Goal: Task Accomplishment & Management: Complete application form

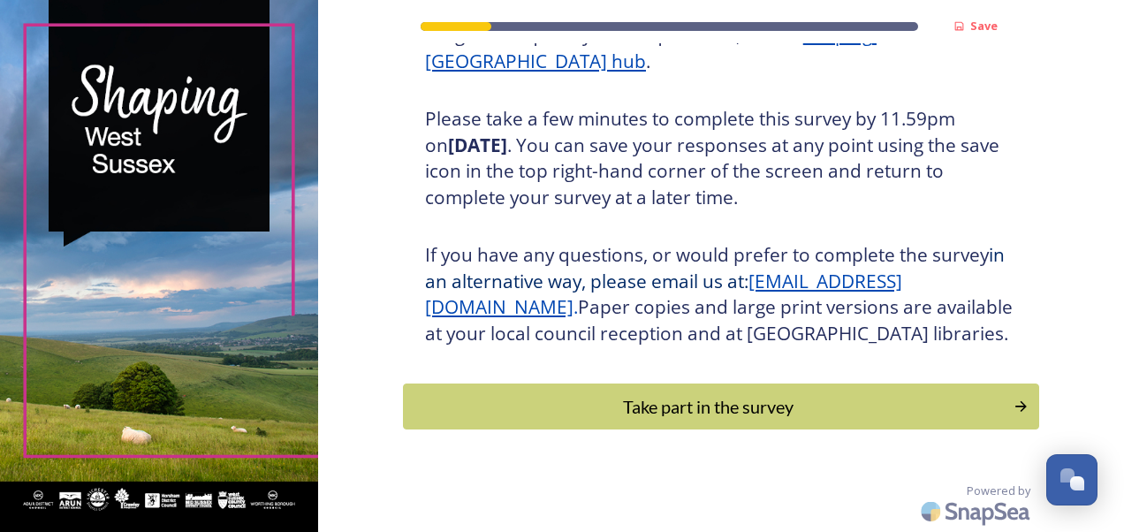
scroll to position [316, 0]
click at [930, 394] on div "Take part in the survey" at bounding box center [707, 406] width 597 height 27
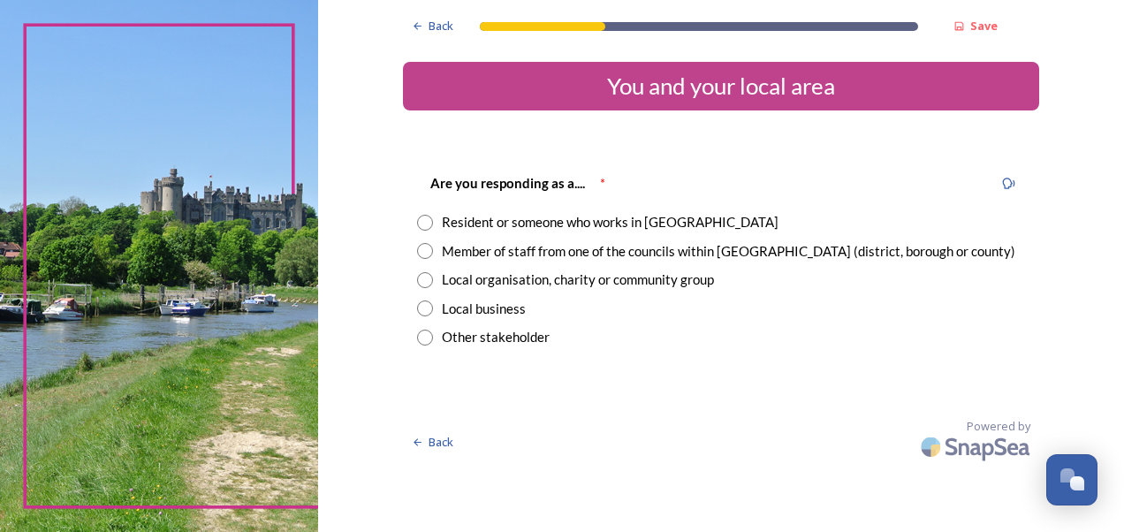
click at [425, 250] on input "radio" at bounding box center [425, 251] width 16 height 16
radio input "true"
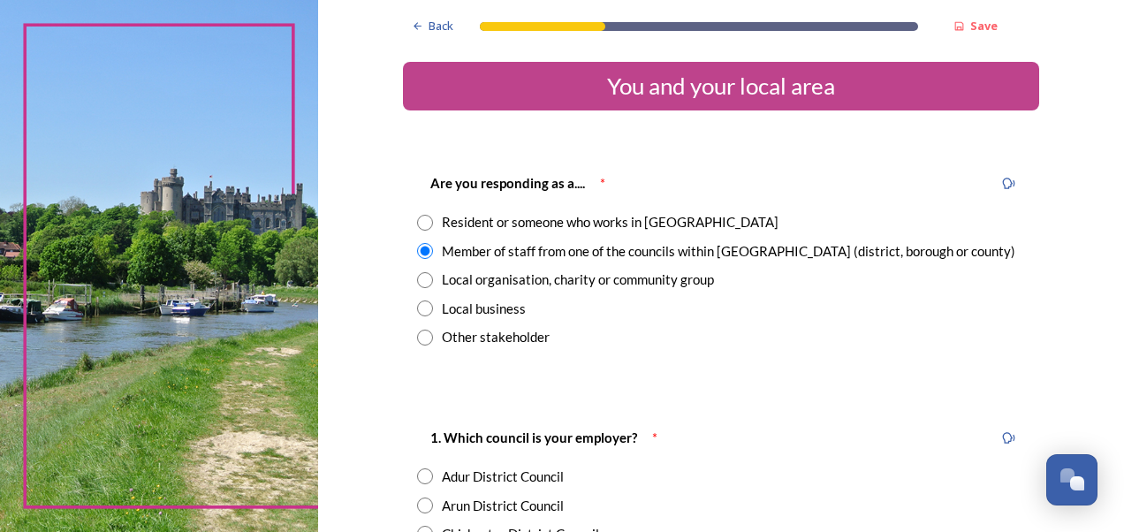
click at [421, 502] on input "radio" at bounding box center [425, 505] width 16 height 16
radio input "true"
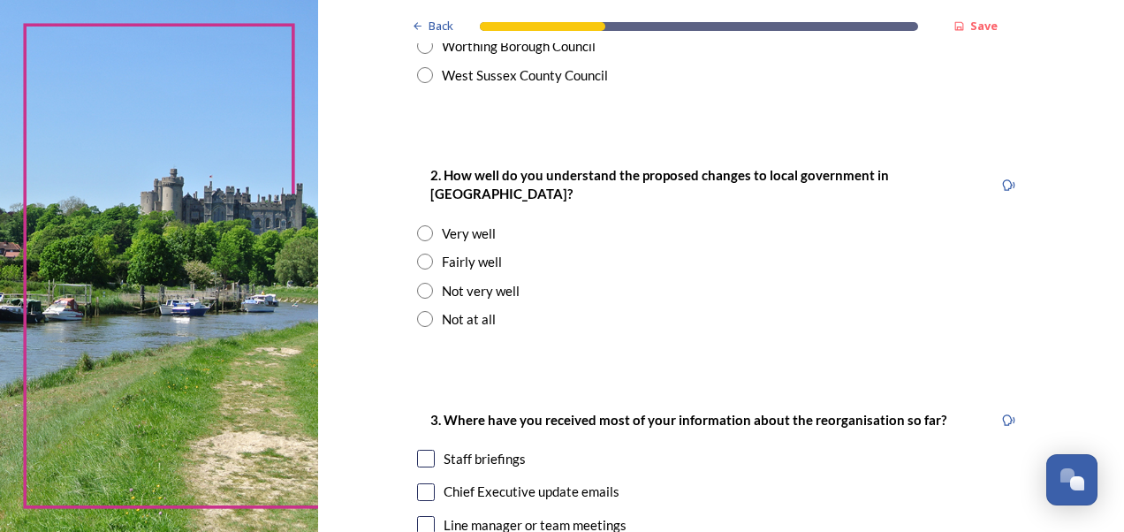
scroll to position [632, 0]
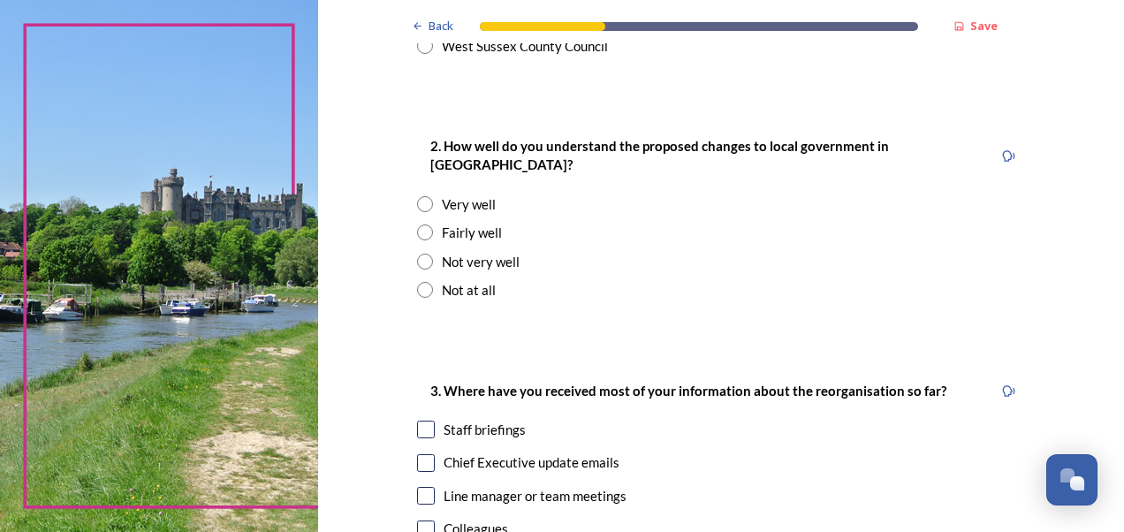
click at [417, 254] on input "radio" at bounding box center [425, 262] width 16 height 16
radio input "true"
click at [422, 454] on input "checkbox" at bounding box center [426, 463] width 18 height 18
checkbox input "true"
click at [422, 487] on input "checkbox" at bounding box center [426, 496] width 18 height 18
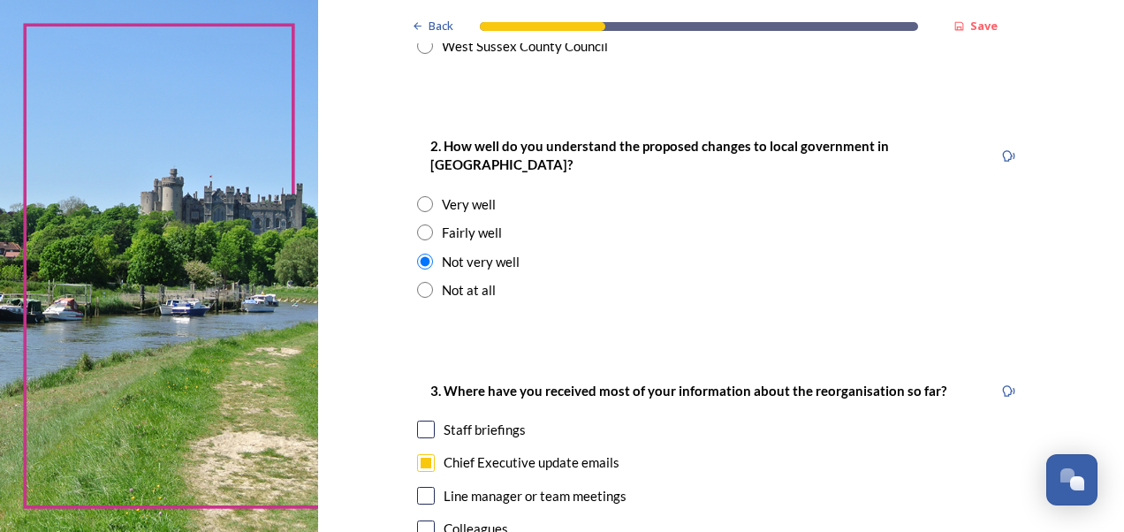
checkbox input "true"
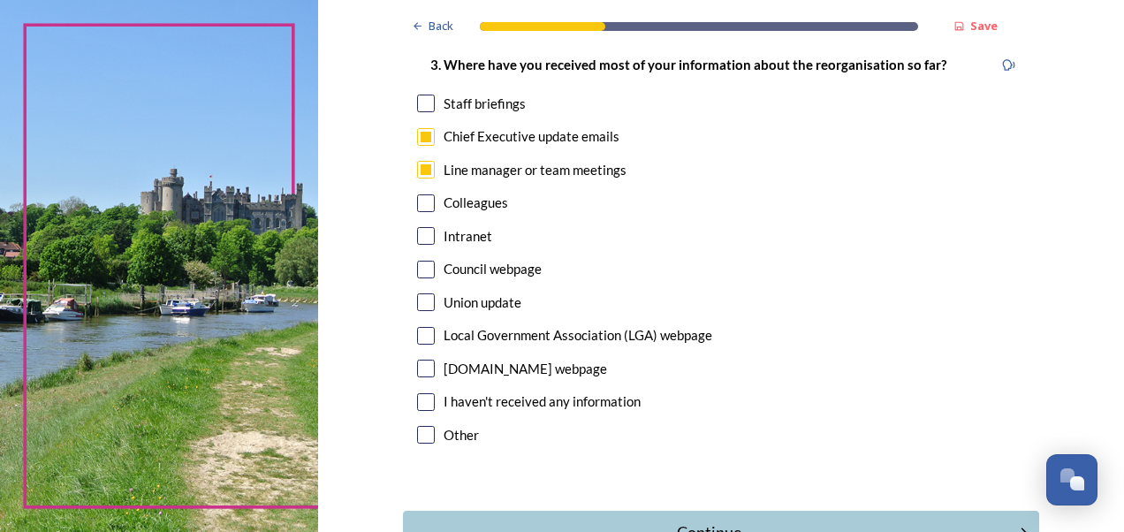
scroll to position [1063, 0]
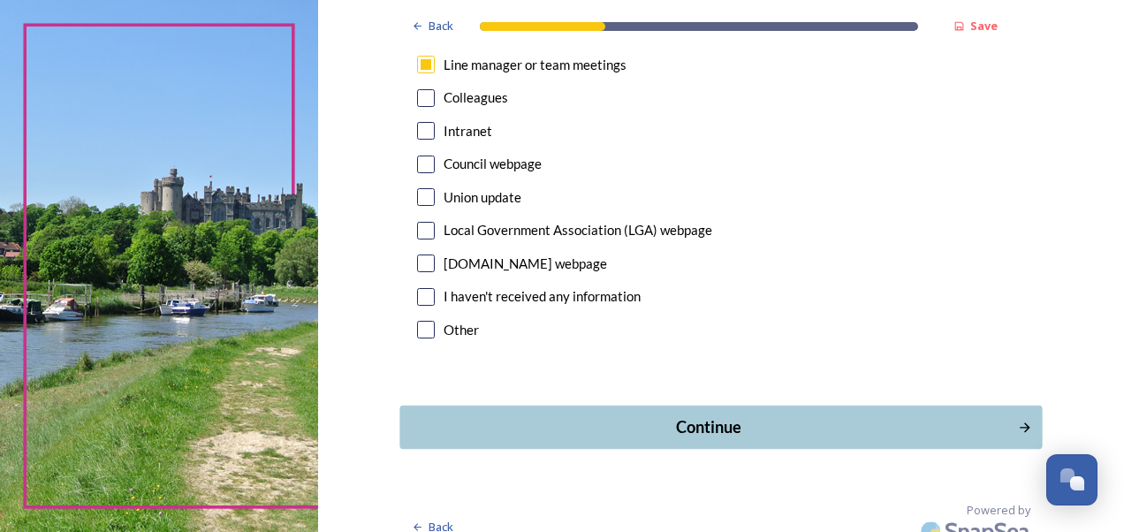
click at [886, 415] on div "Continue" at bounding box center [708, 427] width 598 height 24
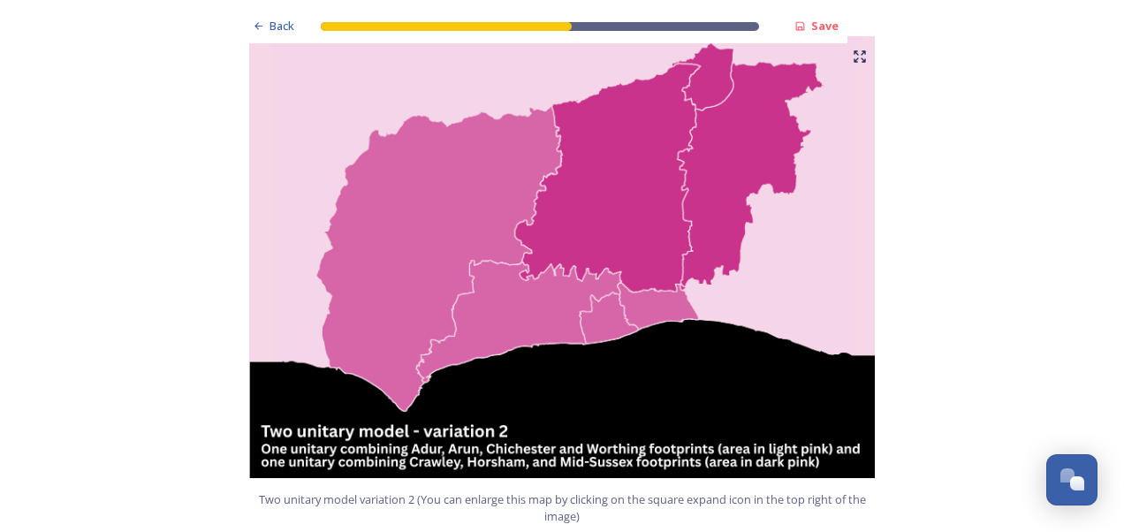
scroll to position [2216, 0]
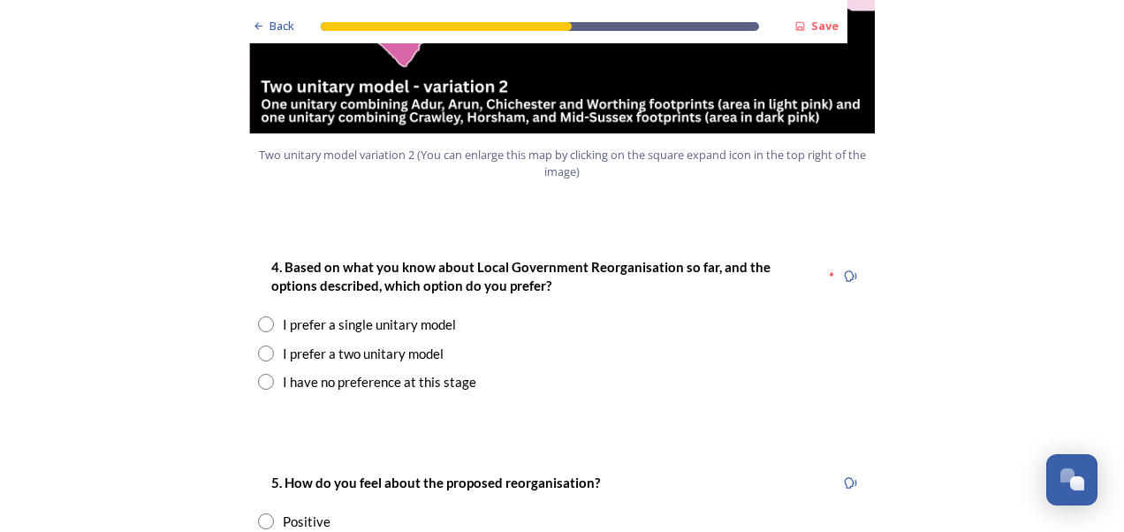
click at [258, 374] on input "radio" at bounding box center [266, 382] width 16 height 16
radio input "true"
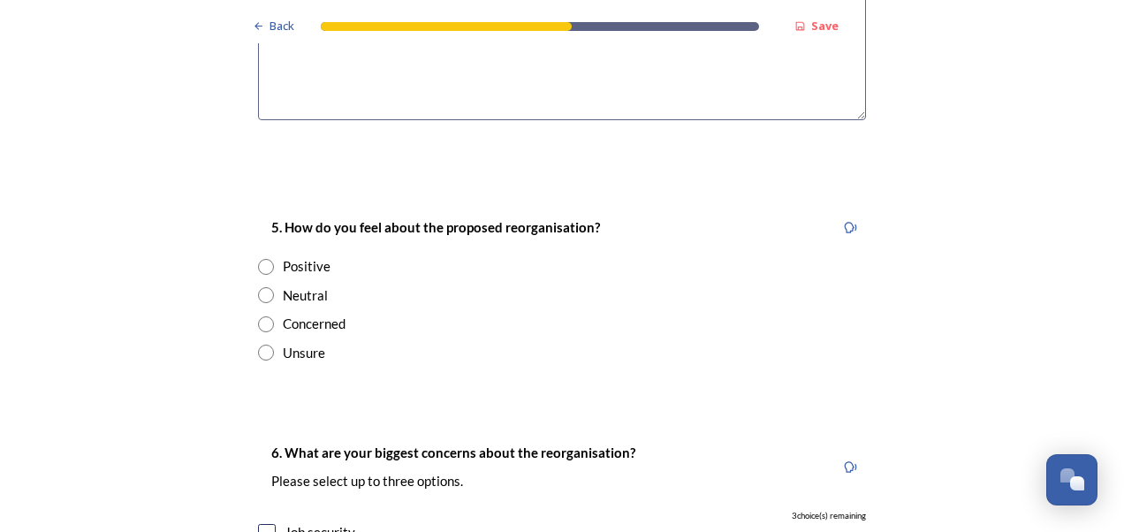
scroll to position [2879, 0]
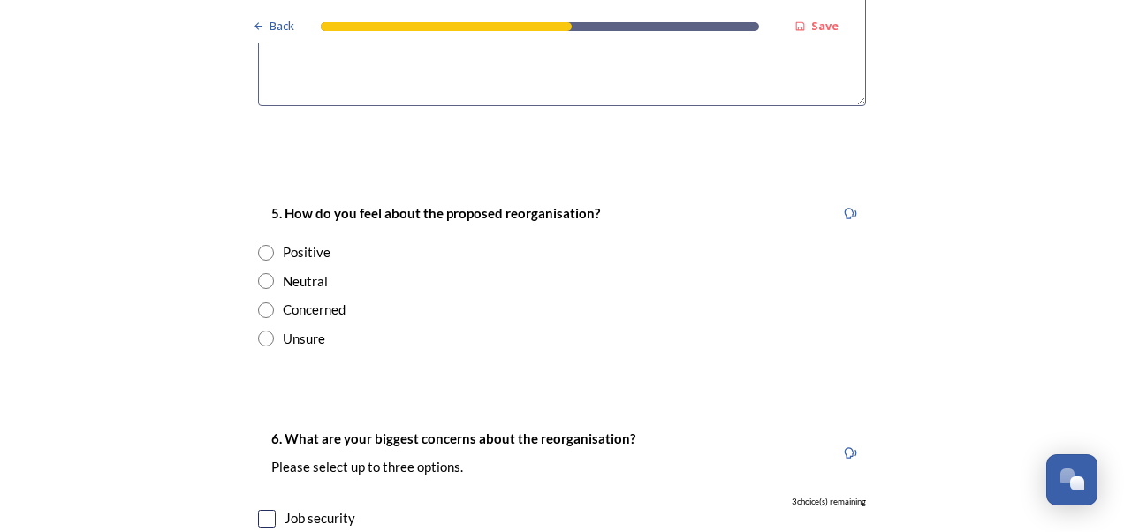
click at [262, 302] on input "radio" at bounding box center [266, 310] width 16 height 16
radio input "true"
click at [262, 510] on input "checkbox" at bounding box center [267, 519] width 18 height 18
checkbox input "true"
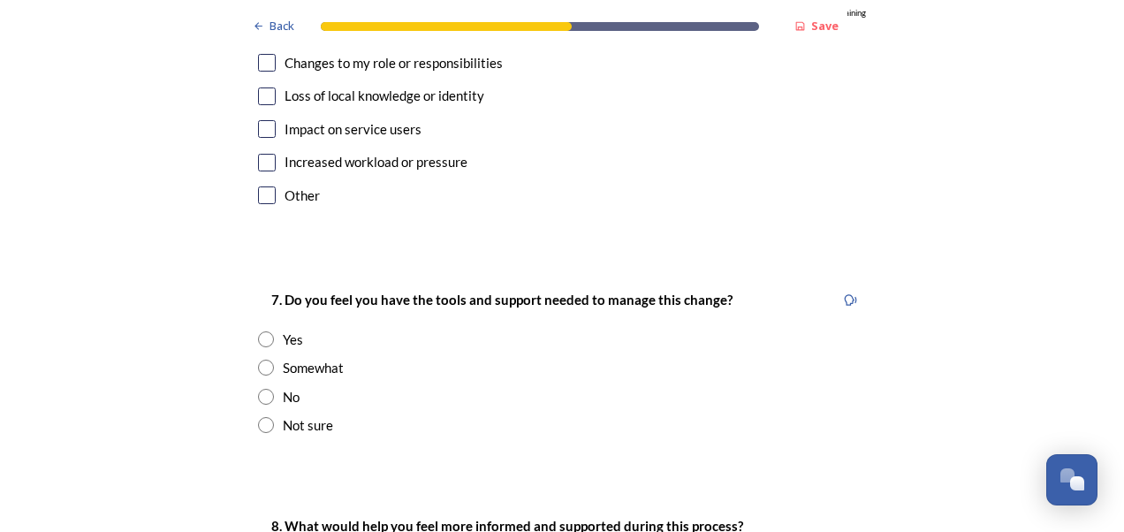
scroll to position [3480, 0]
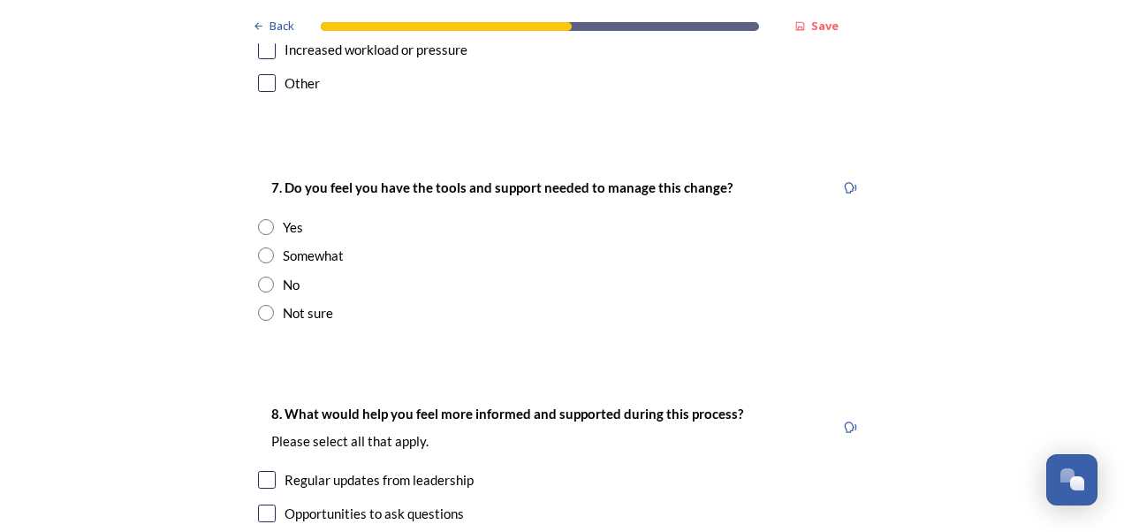
click at [259, 277] on input "radio" at bounding box center [266, 285] width 16 height 16
radio input "true"
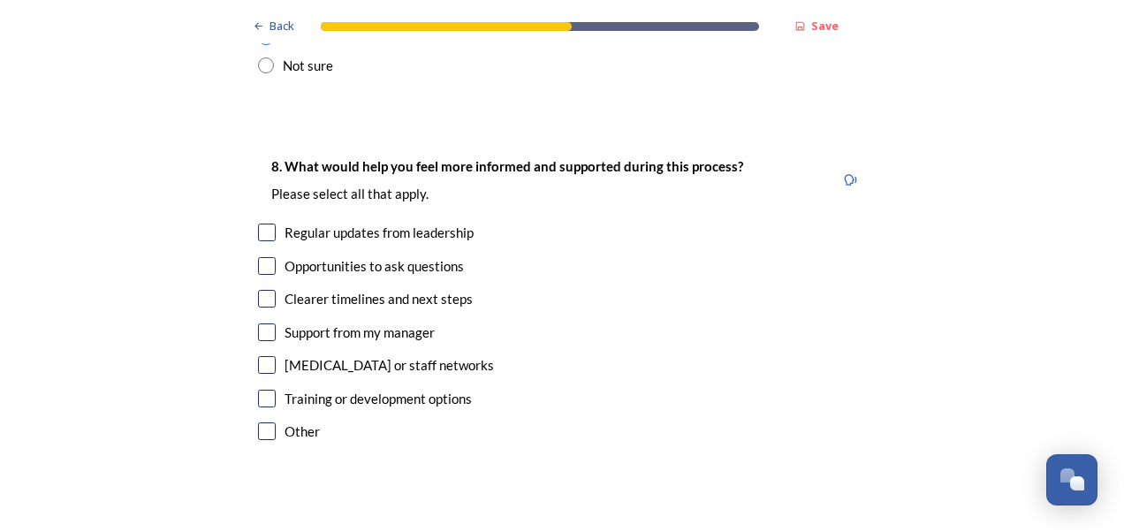
scroll to position [3762, 0]
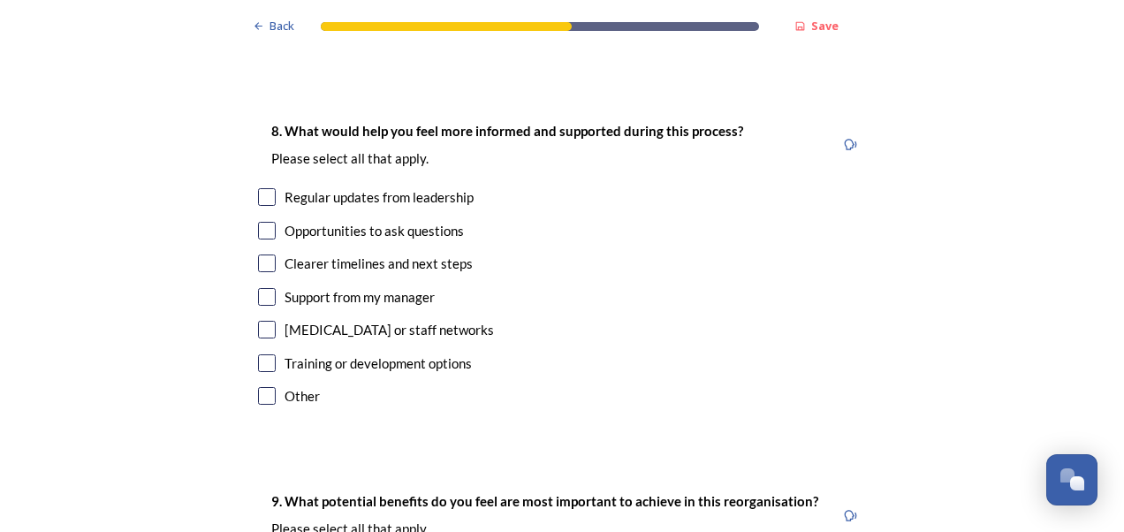
click at [259, 354] on input "checkbox" at bounding box center [267, 363] width 18 height 18
checkbox input "true"
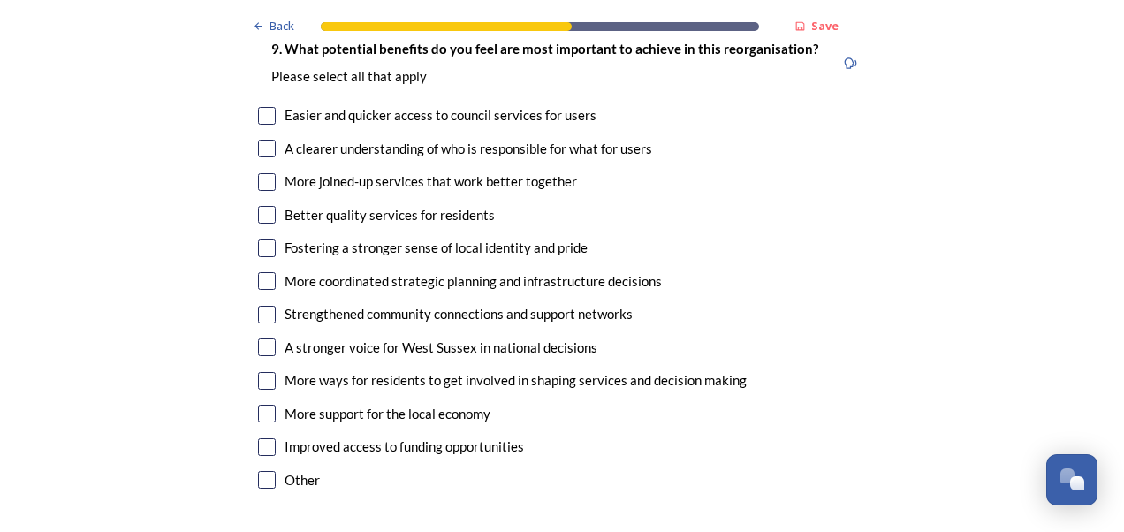
scroll to position [4249, 0]
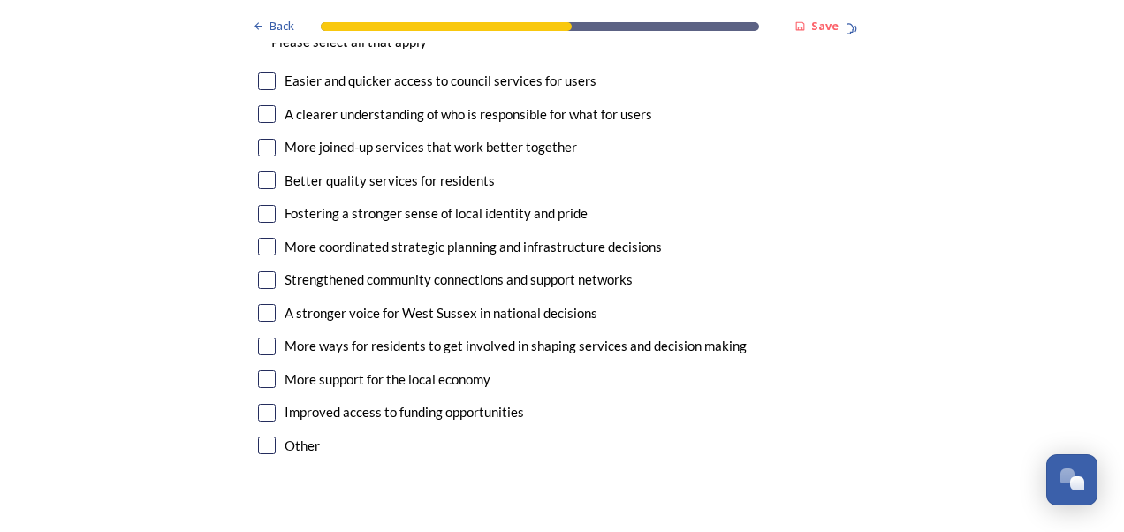
click at [263, 437] on input "checkbox" at bounding box center [267, 446] width 18 height 18
checkbox input "true"
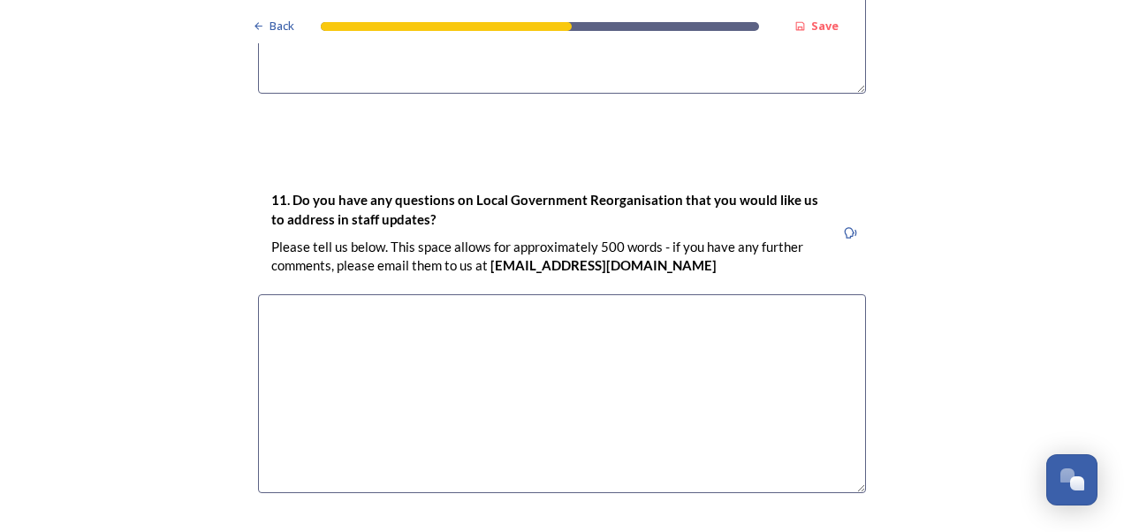
scroll to position [5346, 0]
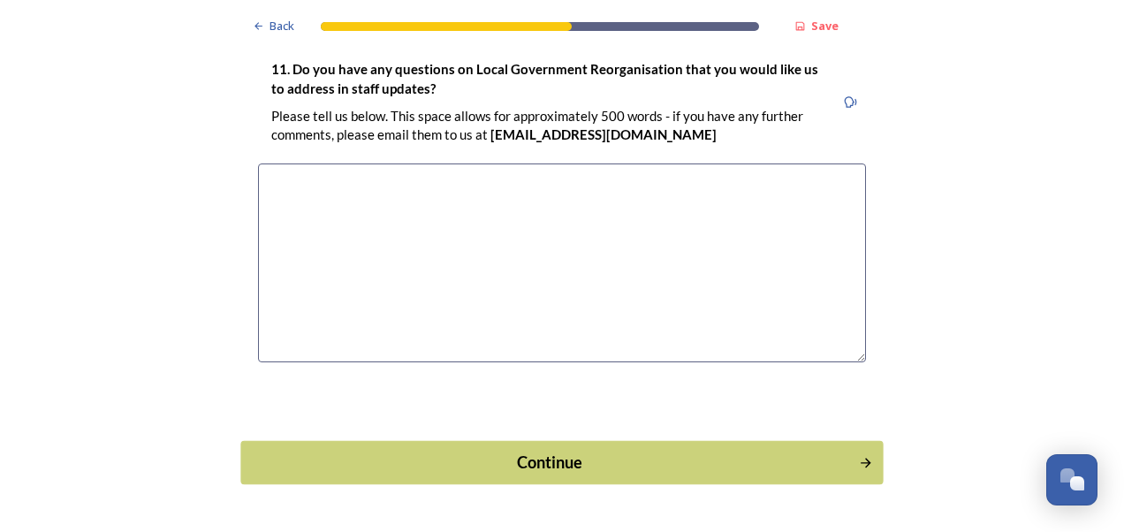
click at [666, 440] on button "Continue" at bounding box center [561, 461] width 642 height 43
